Goal: Information Seeking & Learning: Learn about a topic

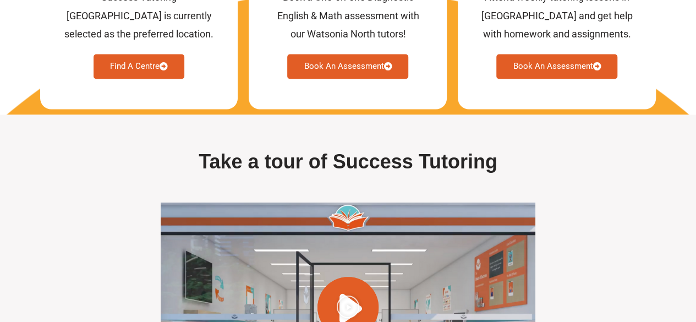
scroll to position [3247, 0]
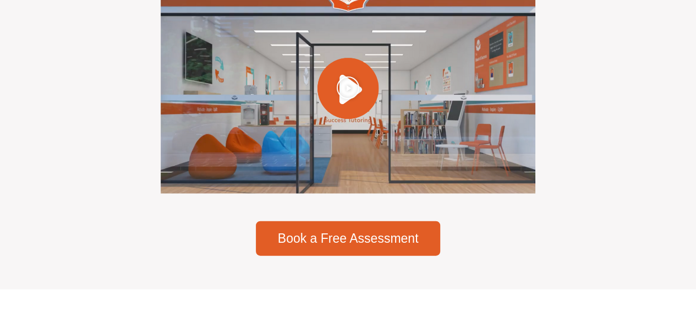
click at [356, 99] on icon "Play Video" at bounding box center [348, 87] width 24 height 24
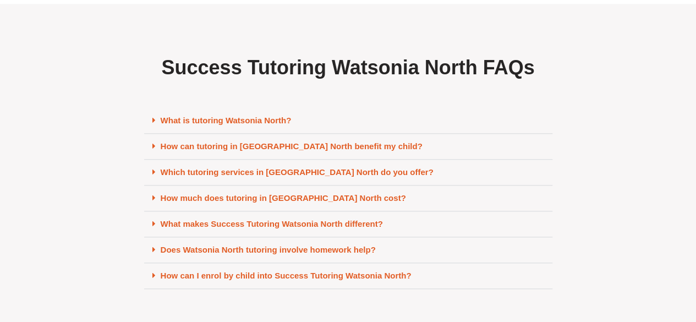
scroll to position [4786, 0]
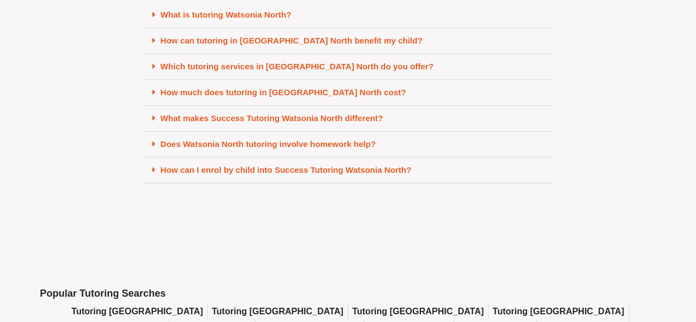
click at [222, 28] on div "What is tutoring Watsonia North?" at bounding box center [348, 15] width 408 height 26
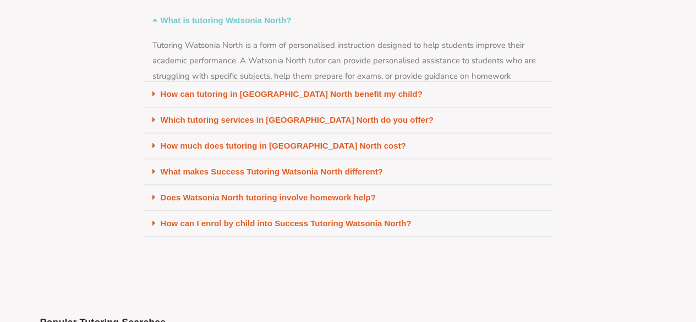
scroll to position [4754, 0]
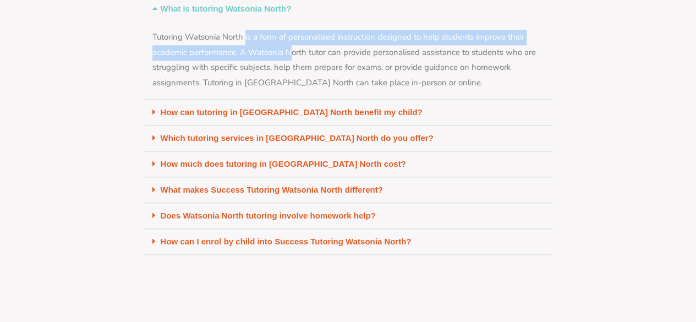
drag, startPoint x: 246, startPoint y: 86, endPoint x: 339, endPoint y: 119, distance: 98.1
click at [337, 100] on div "Tutoring Watsonia North is a form of personalised instruction designed to help …" at bounding box center [348, 60] width 408 height 78
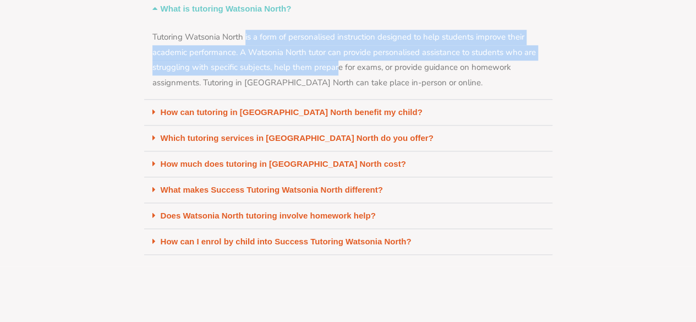
click at [339, 100] on div "Tutoring Watsonia North is a form of personalised instruction designed to help …" at bounding box center [348, 60] width 408 height 78
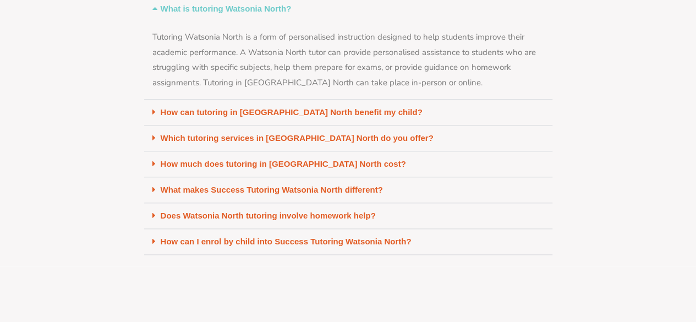
click at [265, 117] on link "How can tutoring in [GEOGRAPHIC_DATA] North benefit my child?" at bounding box center [292, 111] width 262 height 9
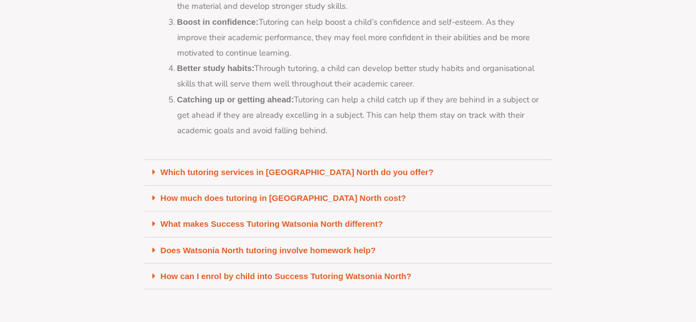
scroll to position [5084, 0]
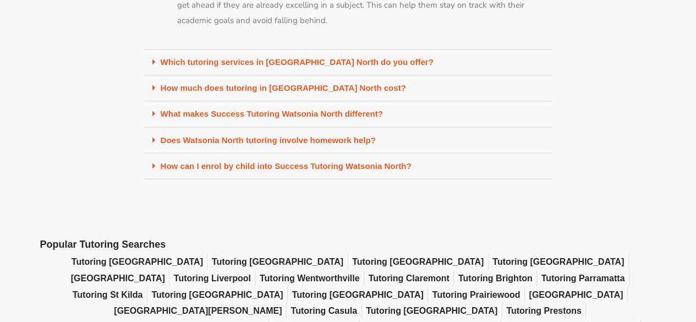
click at [370, 67] on link "Which tutoring services in [GEOGRAPHIC_DATA] North do you offer?" at bounding box center [297, 61] width 273 height 9
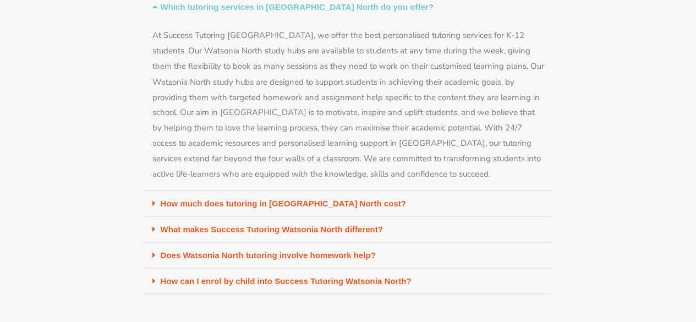
scroll to position [5194, 0]
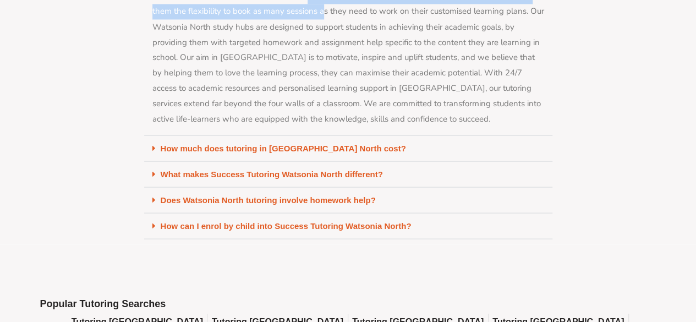
drag, startPoint x: 282, startPoint y: 41, endPoint x: 344, endPoint y: 102, distance: 87.1
click at [338, 96] on div "At Success Tutoring [GEOGRAPHIC_DATA], we offer the best personalised tutoring …" at bounding box center [348, 50] width 408 height 170
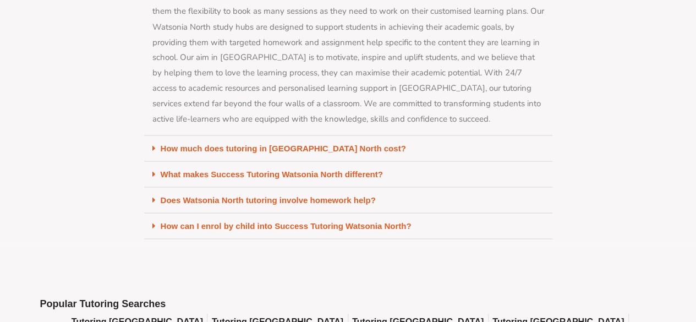
click at [344, 102] on div "At Success Tutoring [GEOGRAPHIC_DATA], we offer the best personalised tutoring …" at bounding box center [348, 50] width 408 height 170
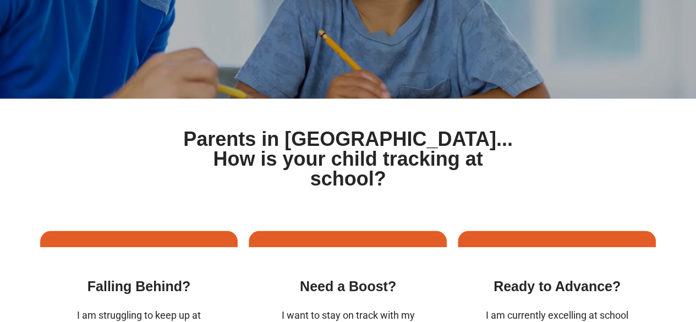
scroll to position [0, 0]
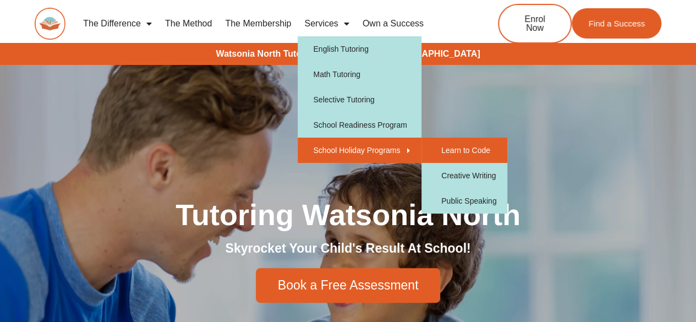
click at [471, 146] on link "Learn to Code" at bounding box center [464, 149] width 86 height 25
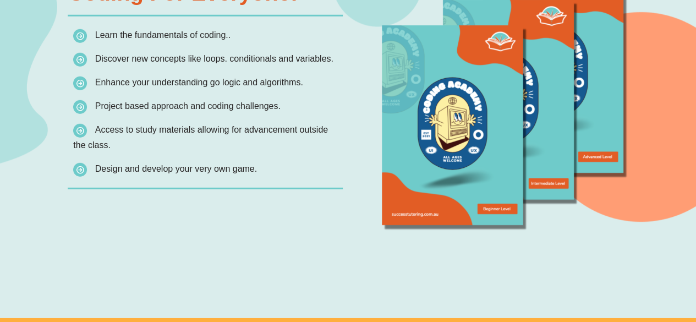
scroll to position [1540, 0]
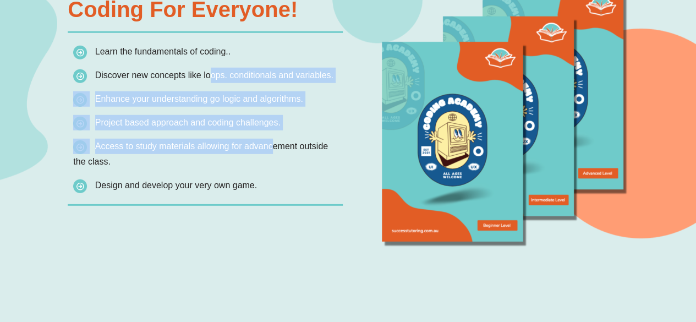
drag, startPoint x: 277, startPoint y: 153, endPoint x: 284, endPoint y: 157, distance: 7.9
click at [284, 157] on ul "Learn the fundamentals of coding.. Discover new concepts like loops. conditiona…" at bounding box center [207, 118] width 269 height 149
click at [284, 157] on span "Access to study materials allowing for advancement outside the class." at bounding box center [207, 154] width 269 height 31
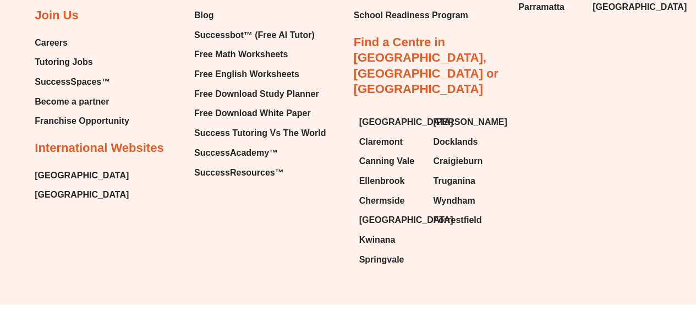
scroll to position [0, 0]
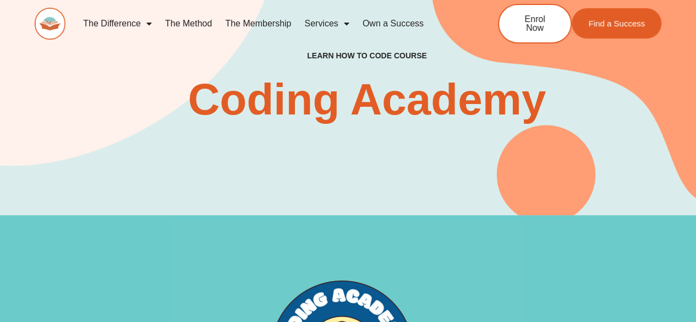
click at [382, 151] on div "Learn How To Code Course Coding Academy Book Free Assessment" at bounding box center [348, 86] width 626 height 258
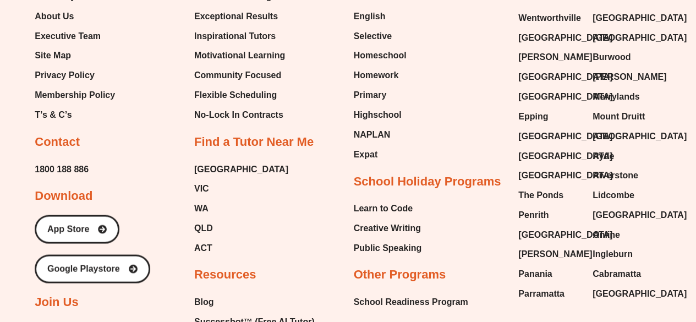
scroll to position [2973, 0]
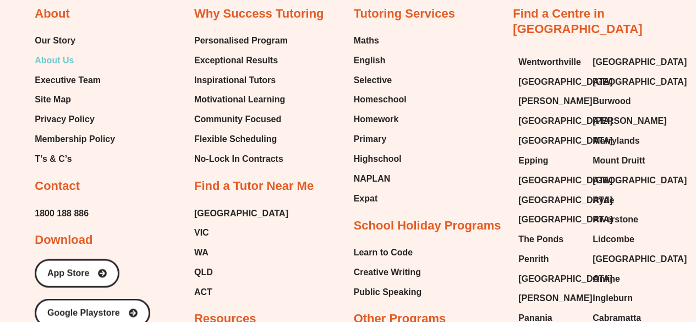
click at [56, 62] on span "About Us" at bounding box center [54, 60] width 39 height 16
